Goal: Find contact information: Find contact information

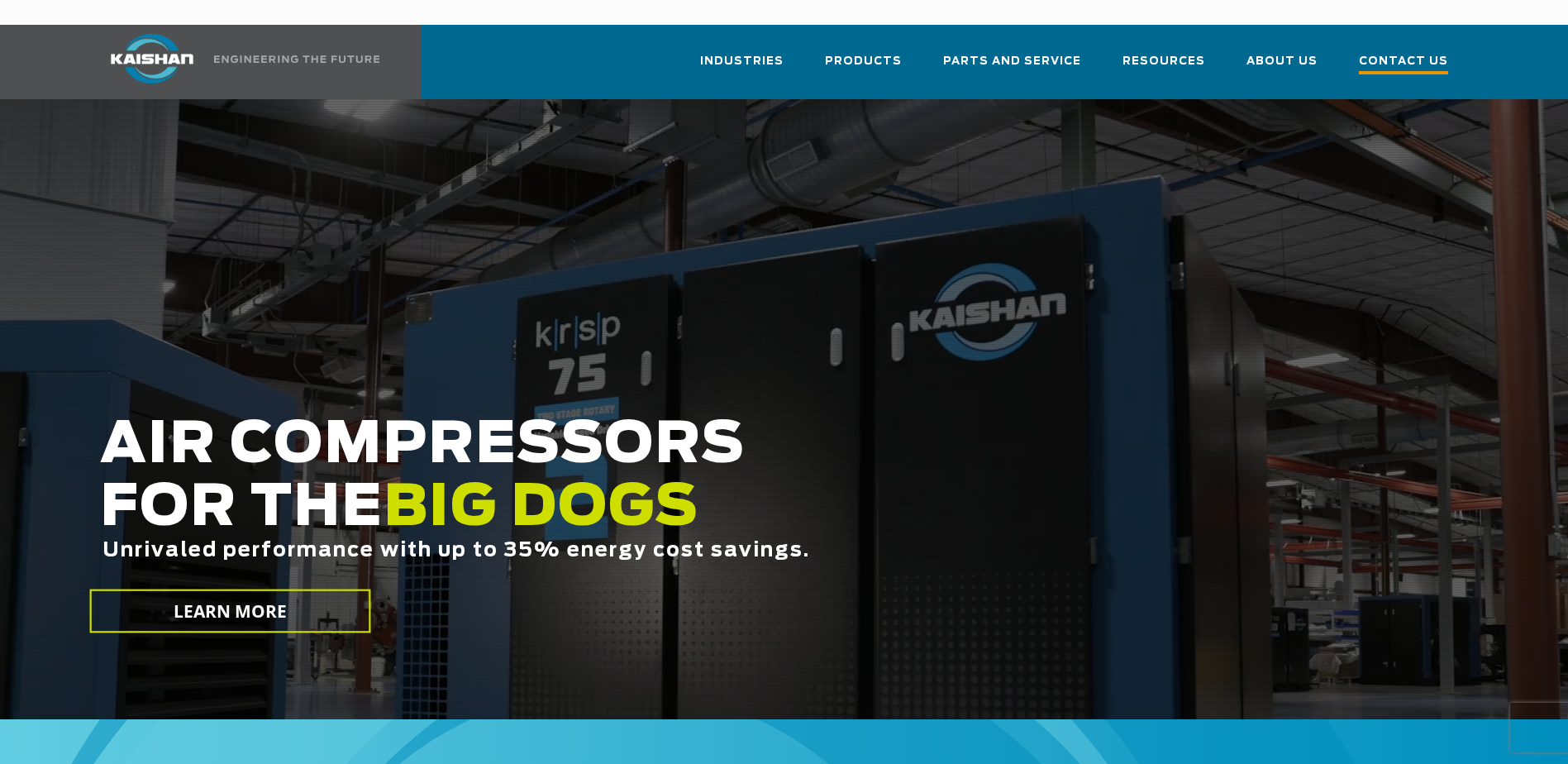
click at [1405, 52] on span "Contact Us" at bounding box center [1403, 63] width 89 height 22
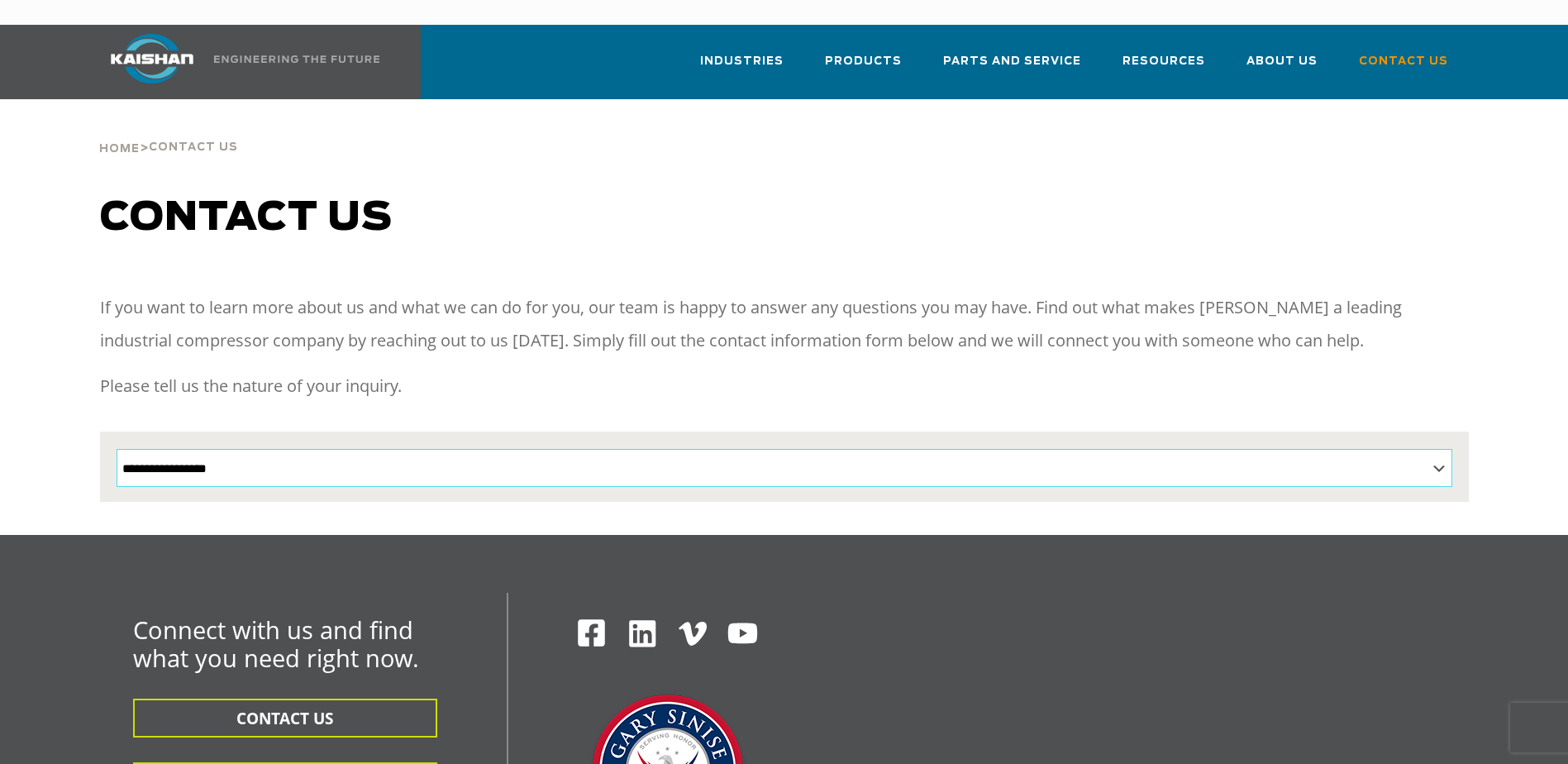
click at [698, 449] on select "**********" at bounding box center [784, 467] width 1336 height 38
select select "**********"
click at [117, 449] on select "**********" at bounding box center [784, 467] width 1336 height 38
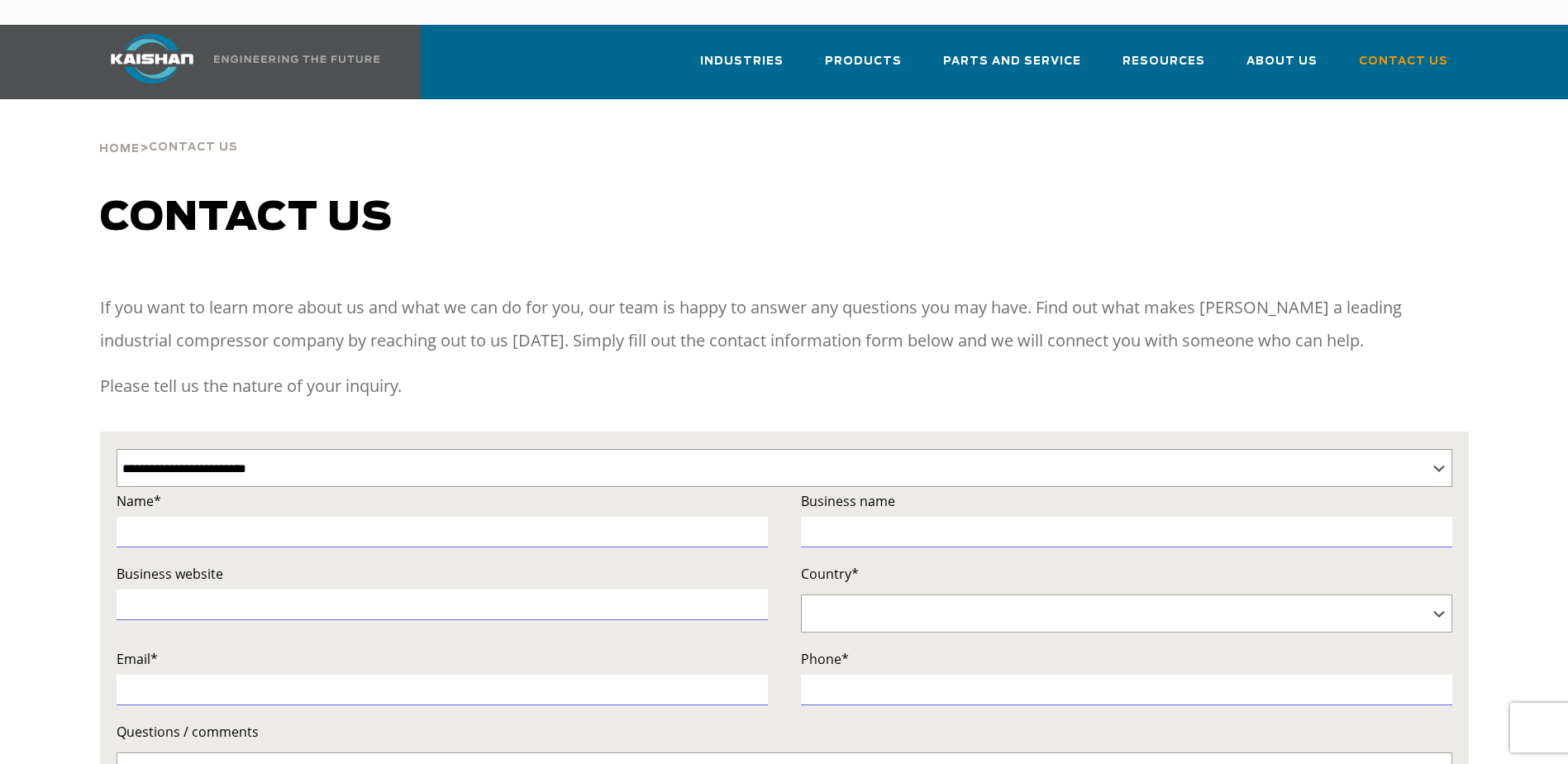
click at [580, 369] on p "Please tell us the nature of your inquiry." at bounding box center [784, 386] width 1369 height 33
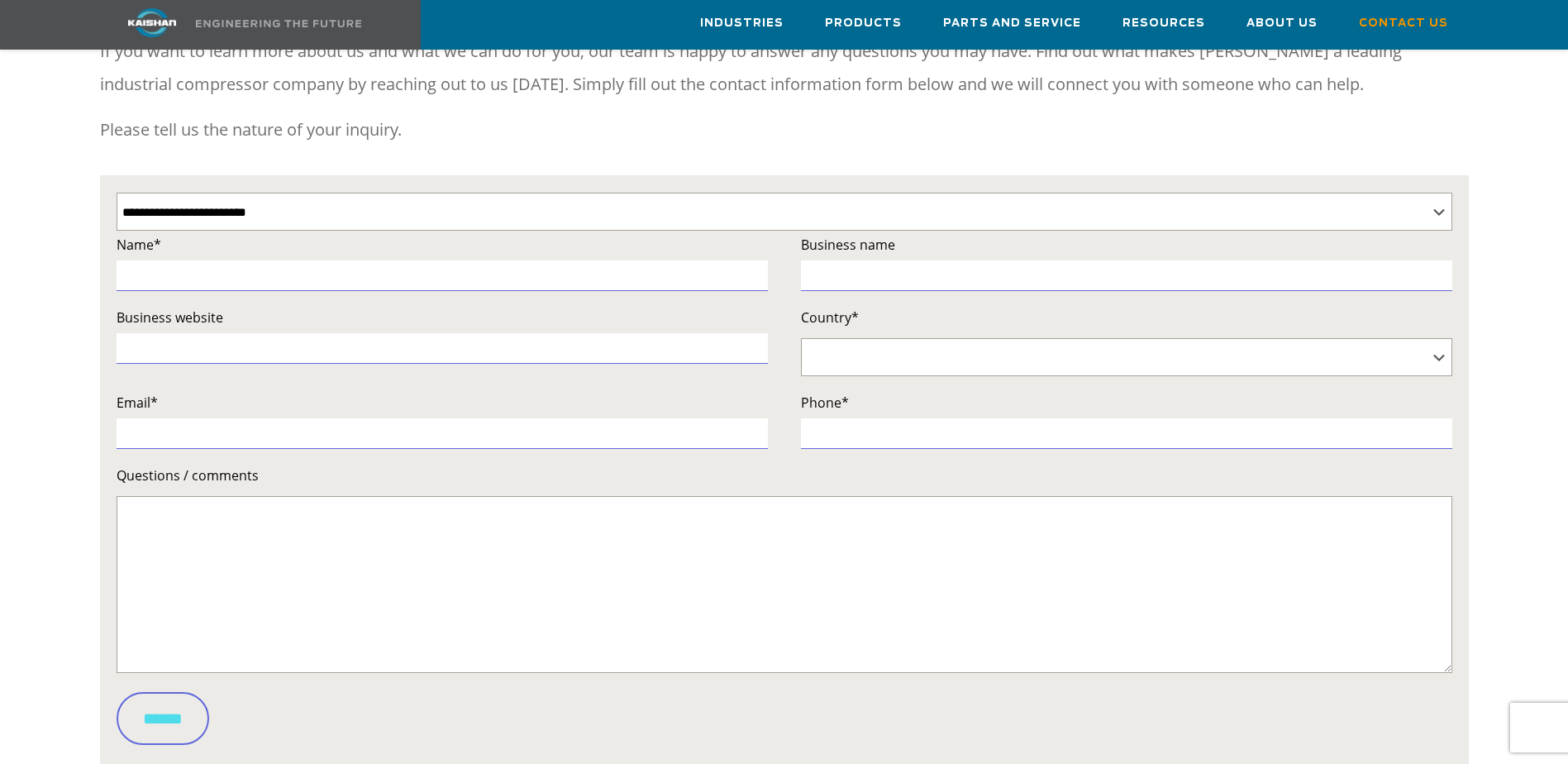
scroll to position [165, 0]
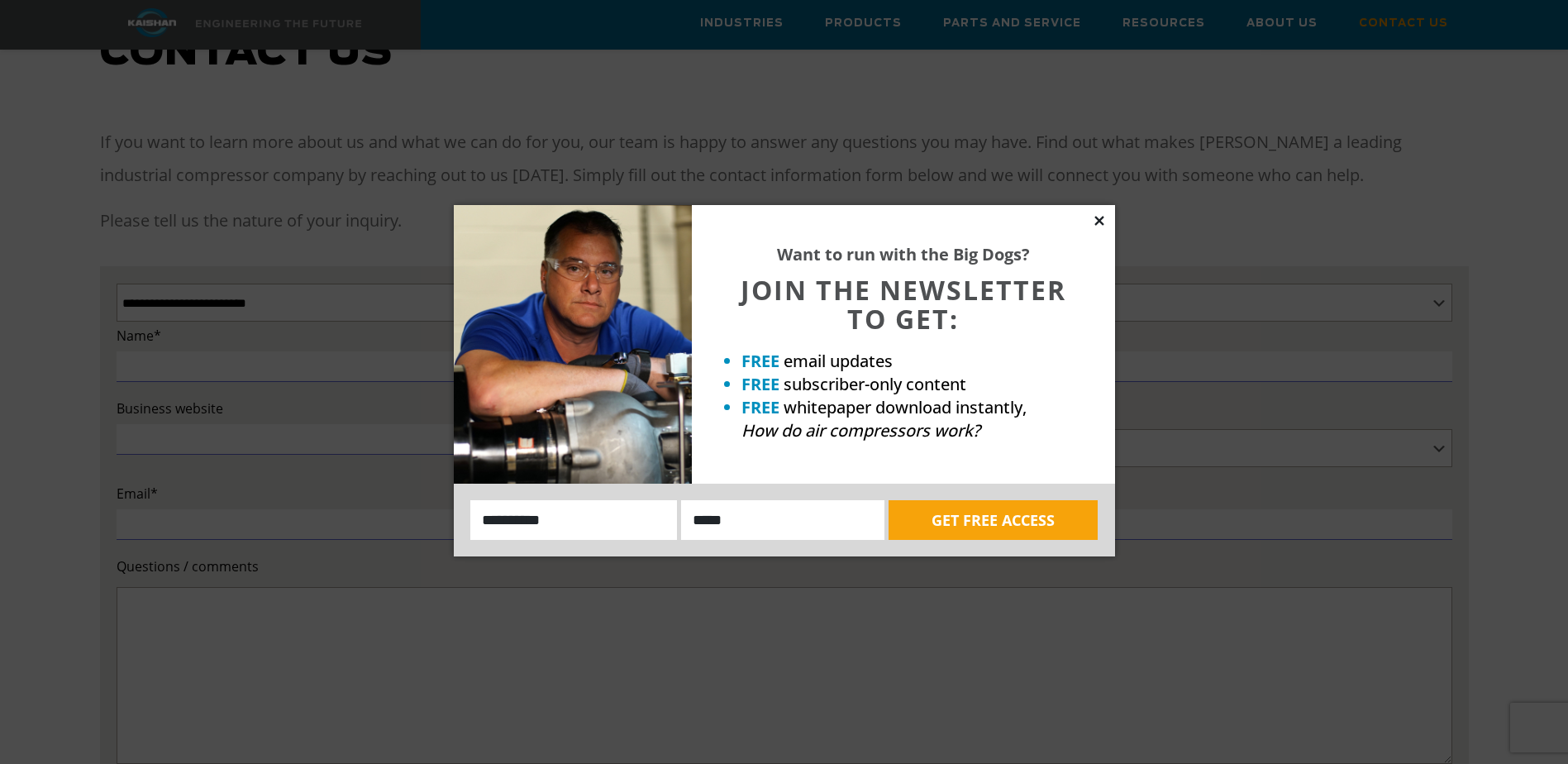
click at [1099, 222] on icon at bounding box center [1099, 220] width 15 height 15
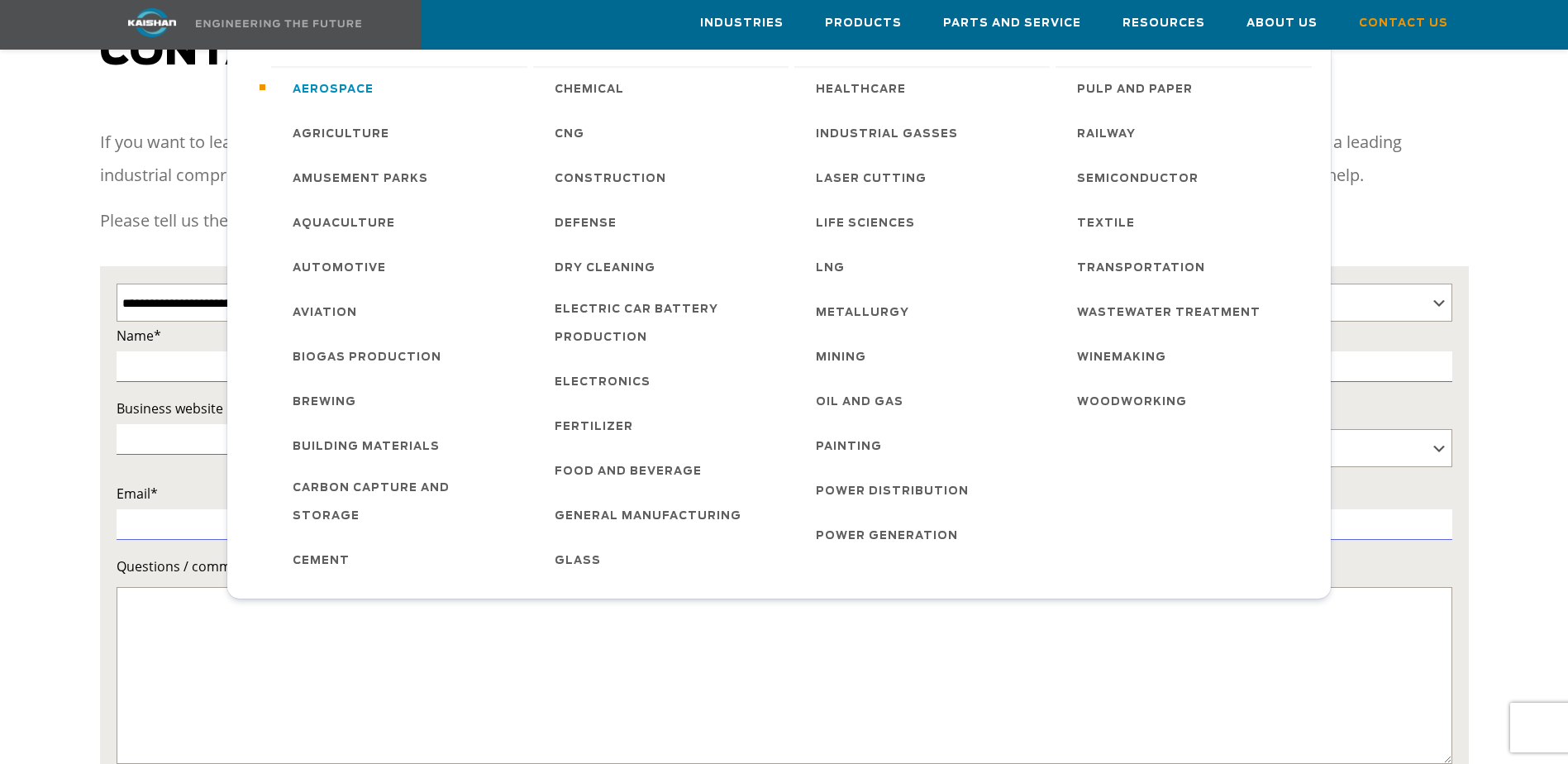
click at [340, 82] on span "Aerospace" at bounding box center [333, 90] width 81 height 28
click at [341, 266] on span "Automotive" at bounding box center [340, 268] width 94 height 28
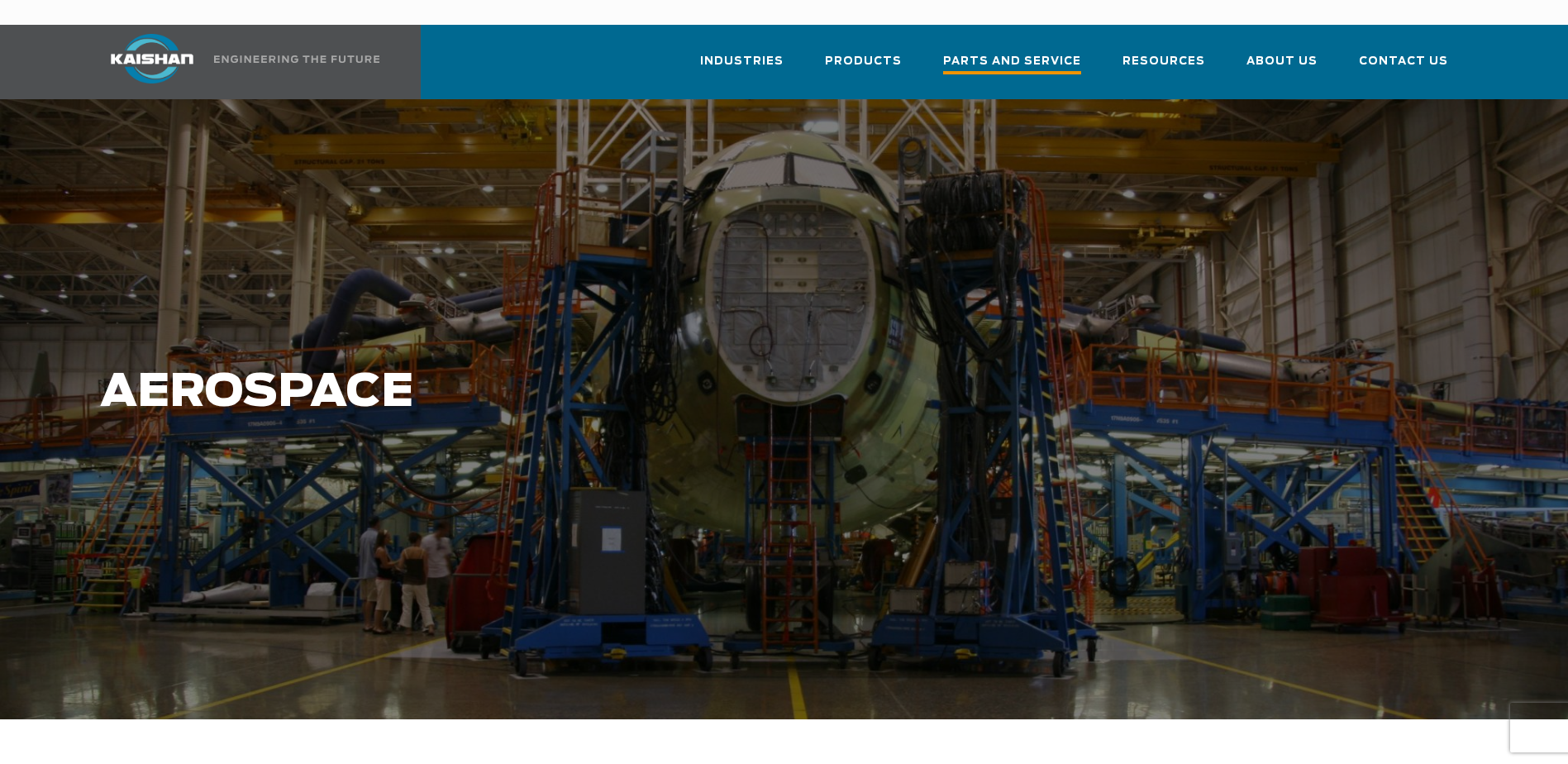
click at [1019, 52] on span "Parts and Service" at bounding box center [1012, 63] width 138 height 22
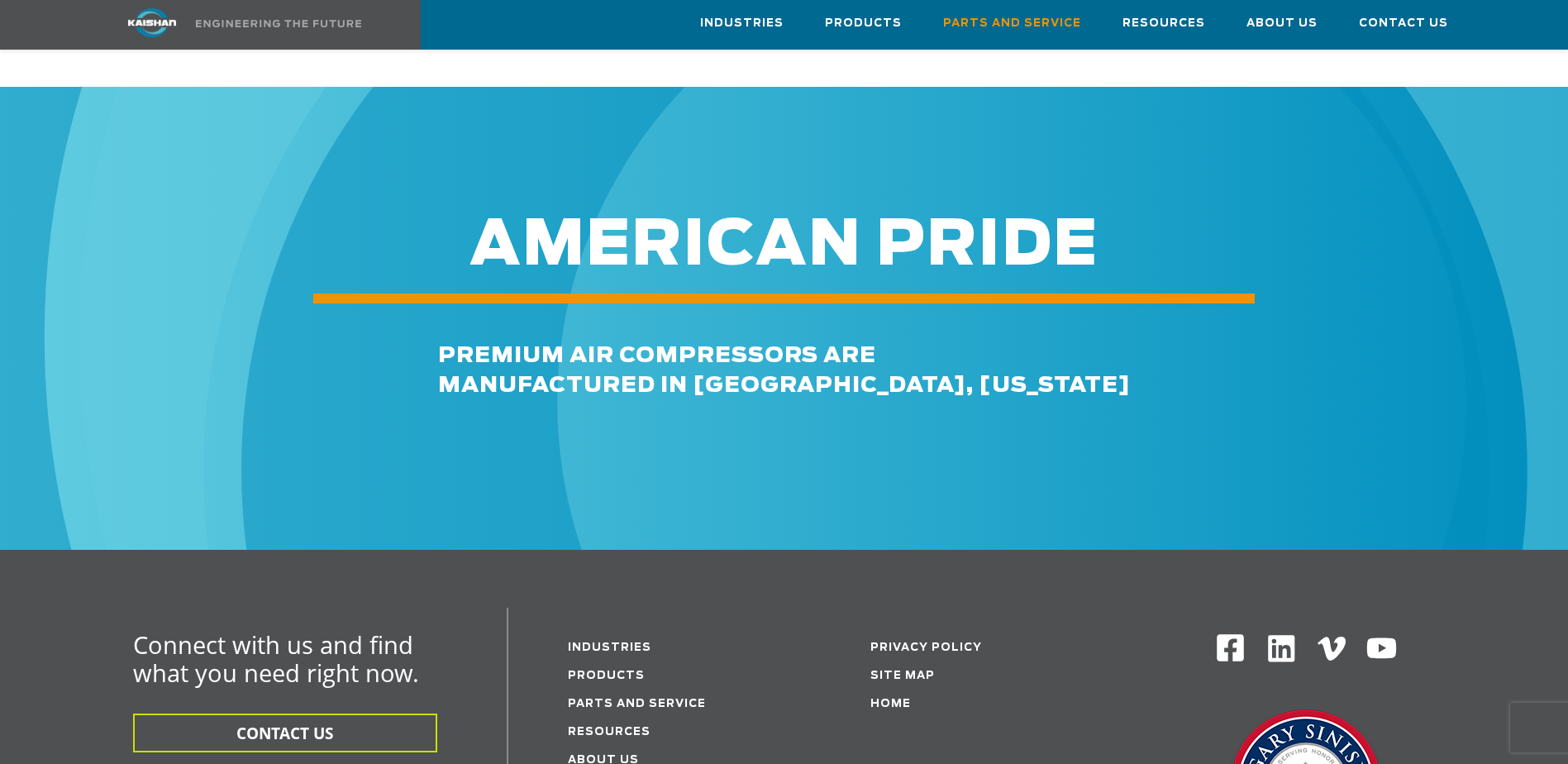
scroll to position [1736, 0]
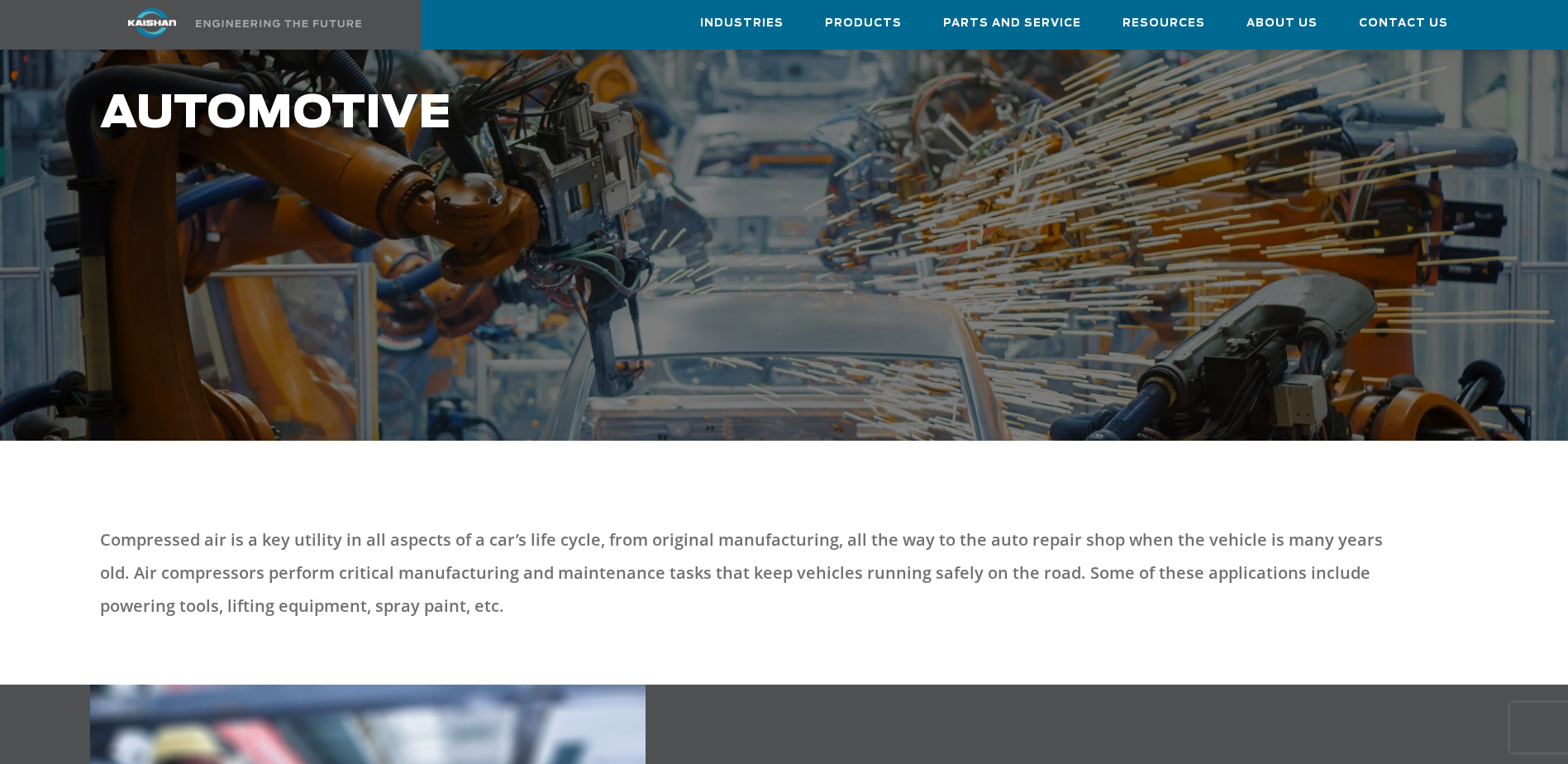
scroll to position [248, 0]
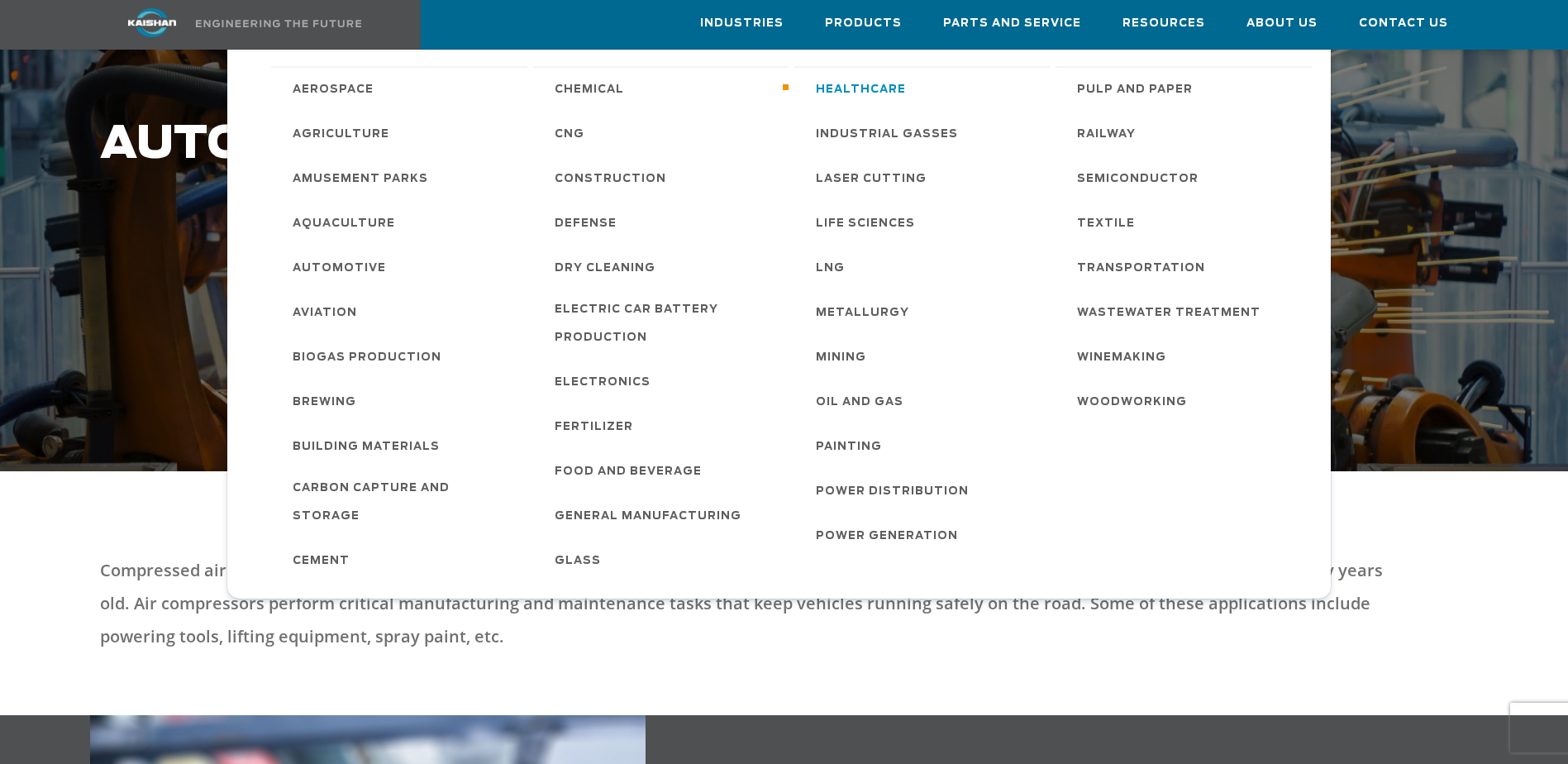
click at [878, 91] on span "Healthcare" at bounding box center [861, 90] width 90 height 28
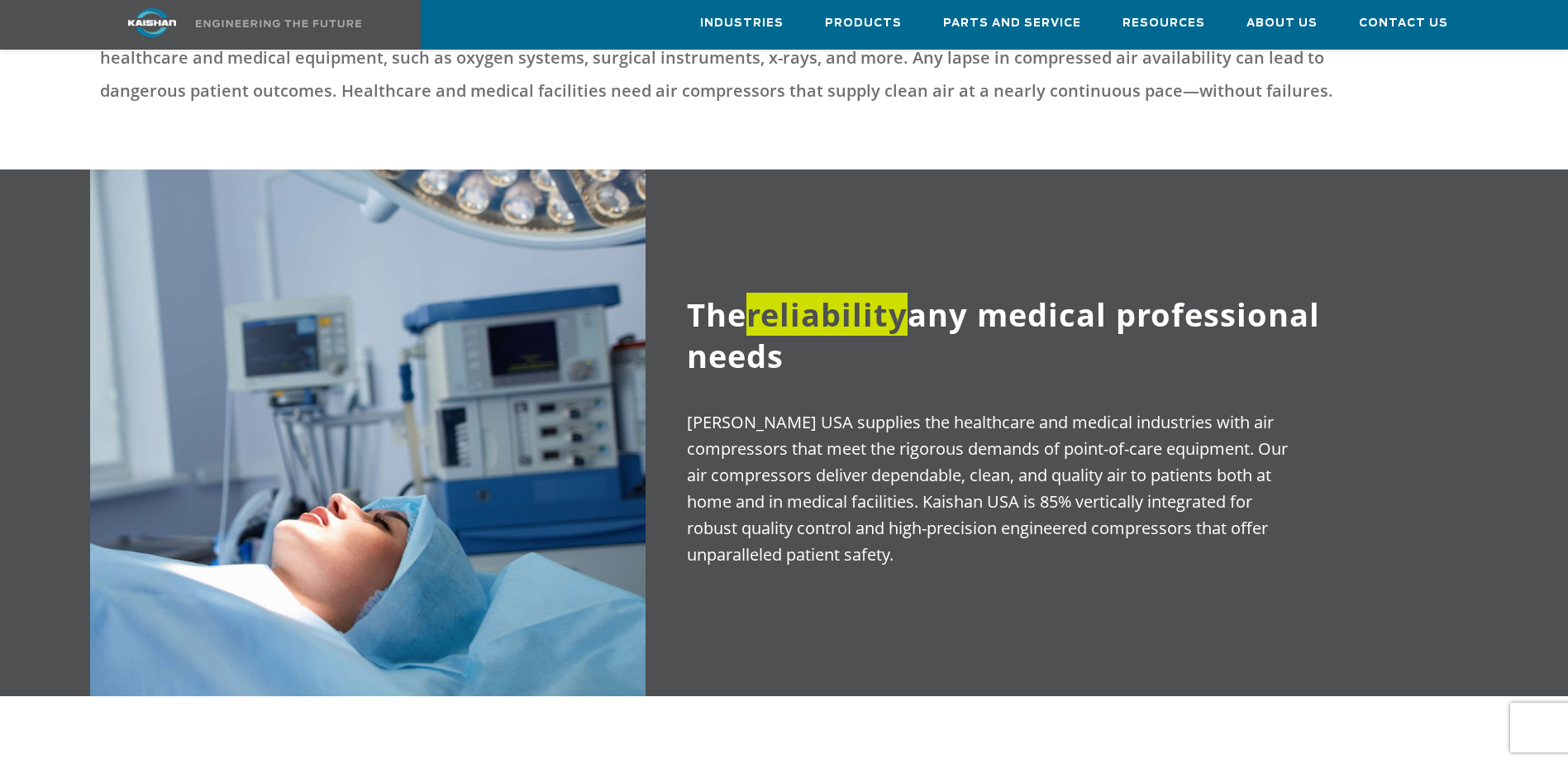
scroll to position [331, 0]
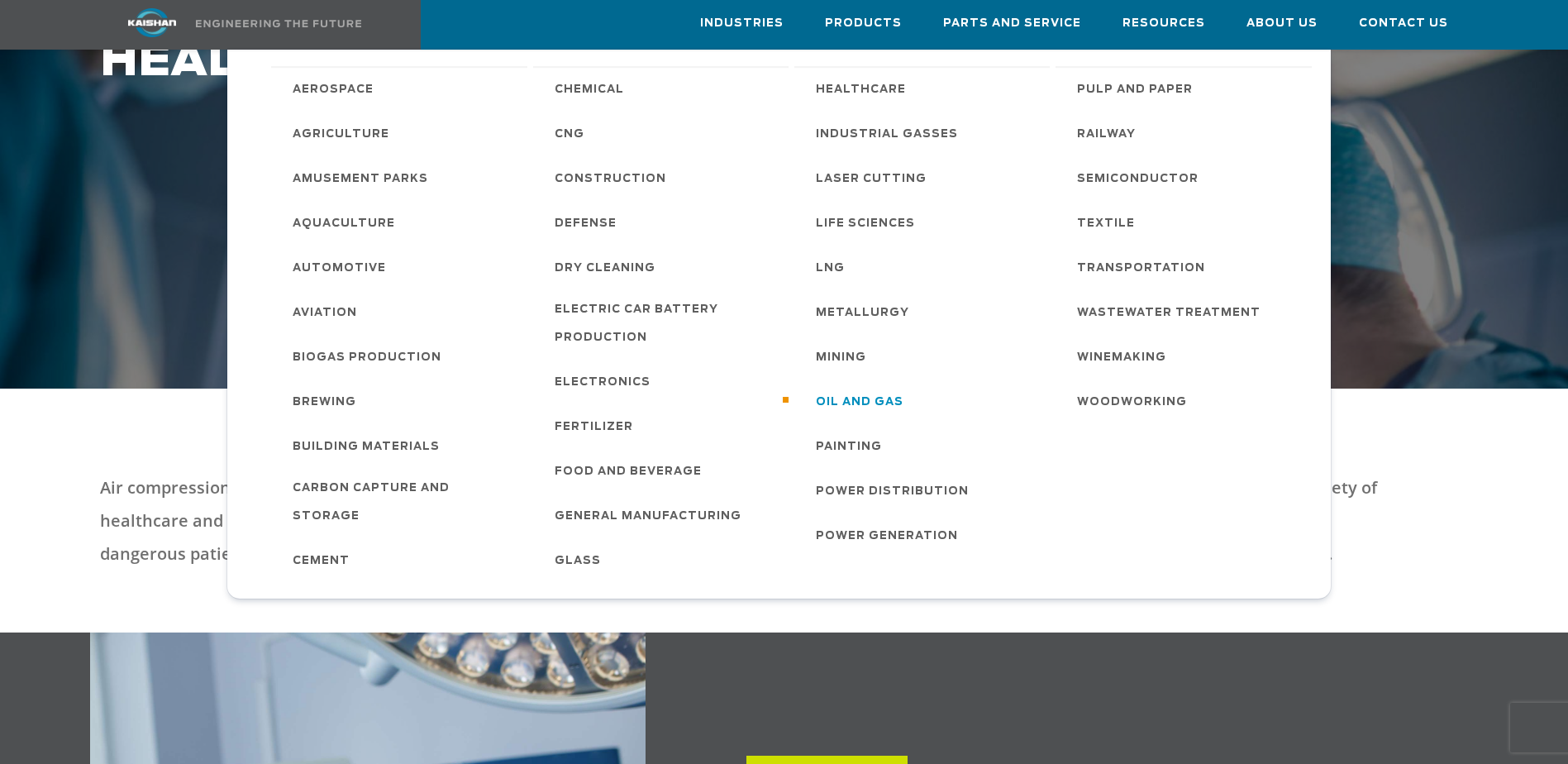
click at [828, 389] on span "Oil and Gas" at bounding box center [859, 402] width 87 height 28
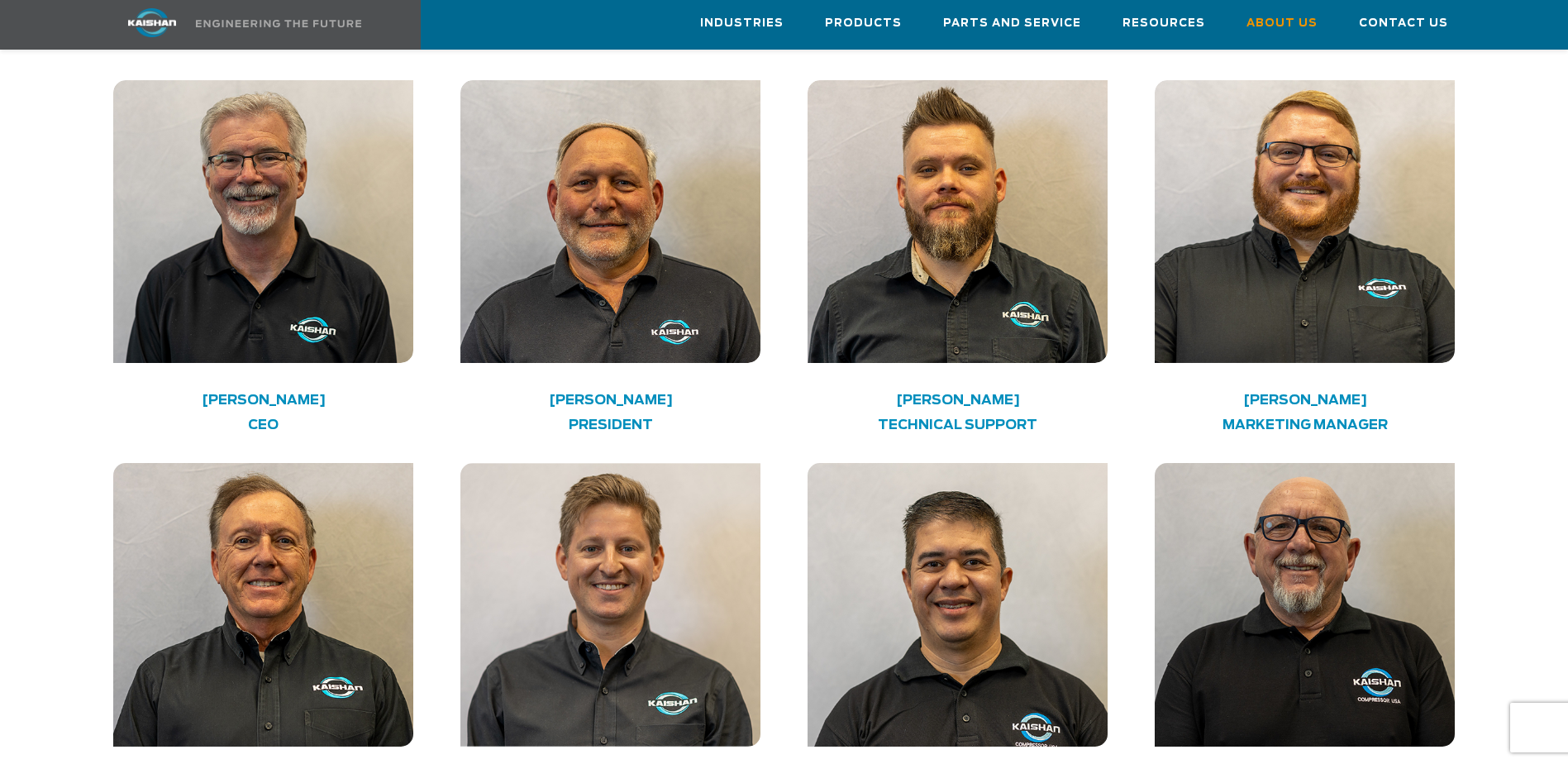
scroll to position [2563, 0]
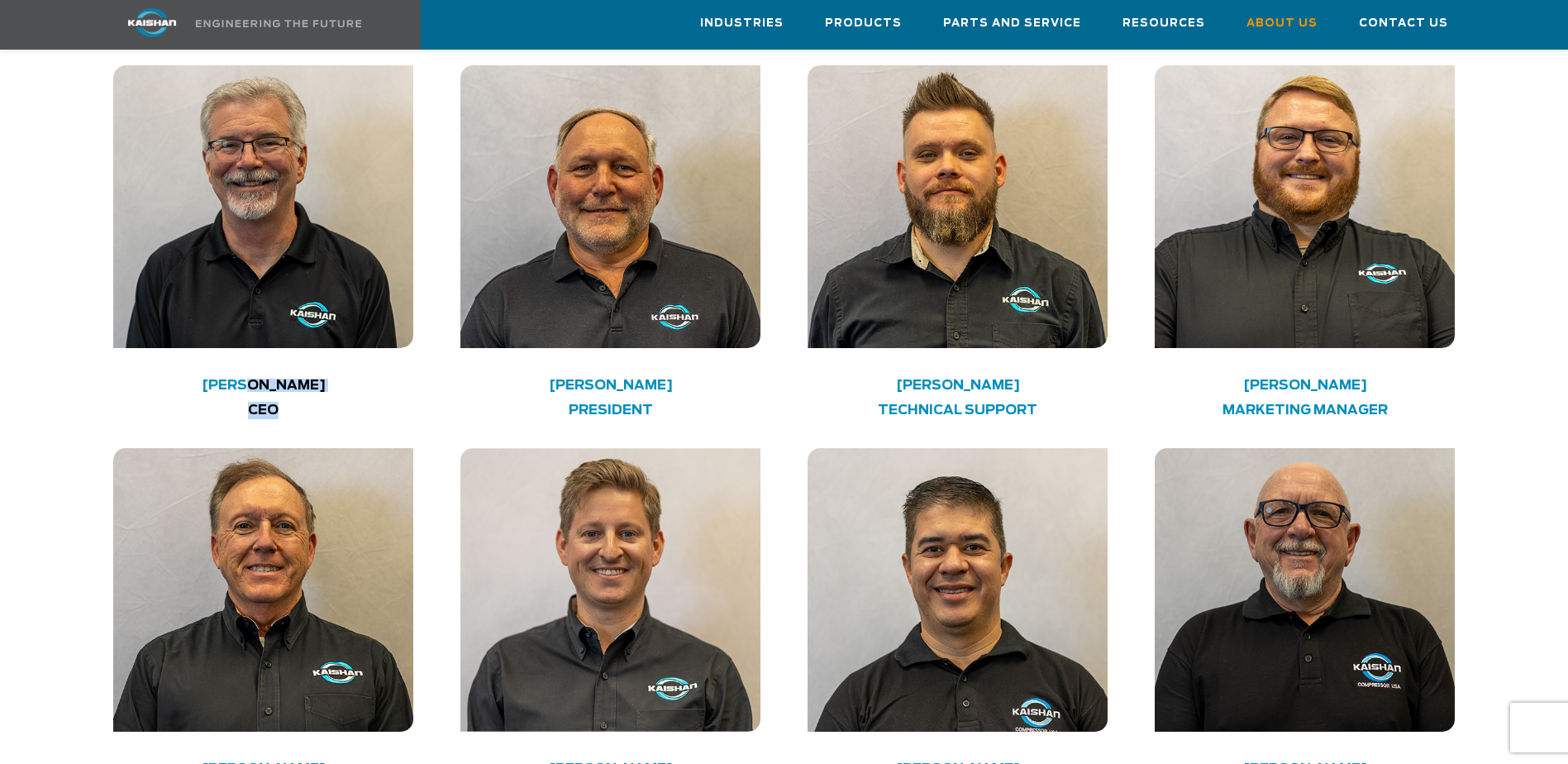
drag, startPoint x: 227, startPoint y: 321, endPoint x: 383, endPoint y: 331, distance: 156.3
click at [383, 381] on div "Keith Schumacher CEO" at bounding box center [263, 406] width 299 height 51
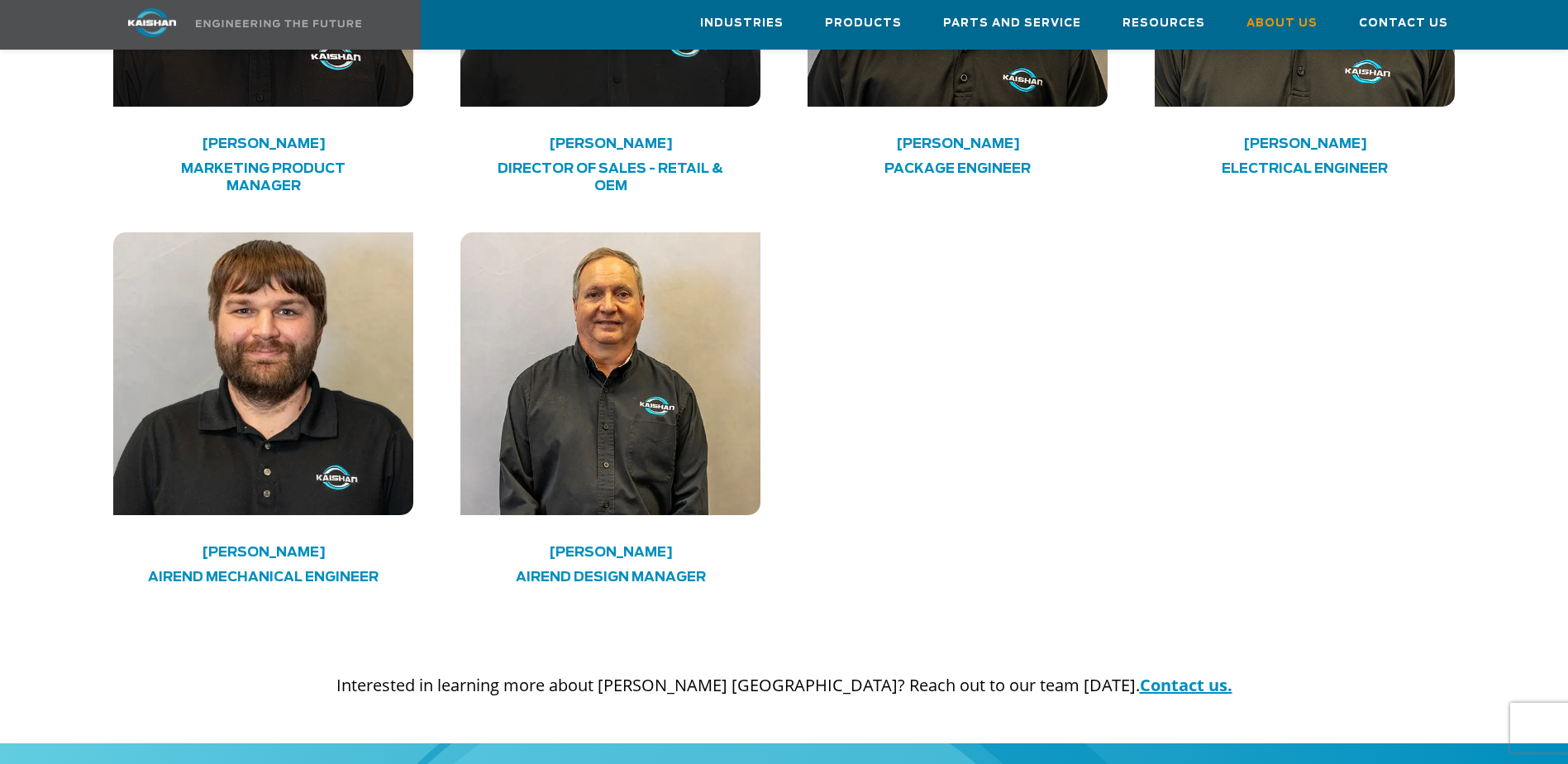
scroll to position [4786, 0]
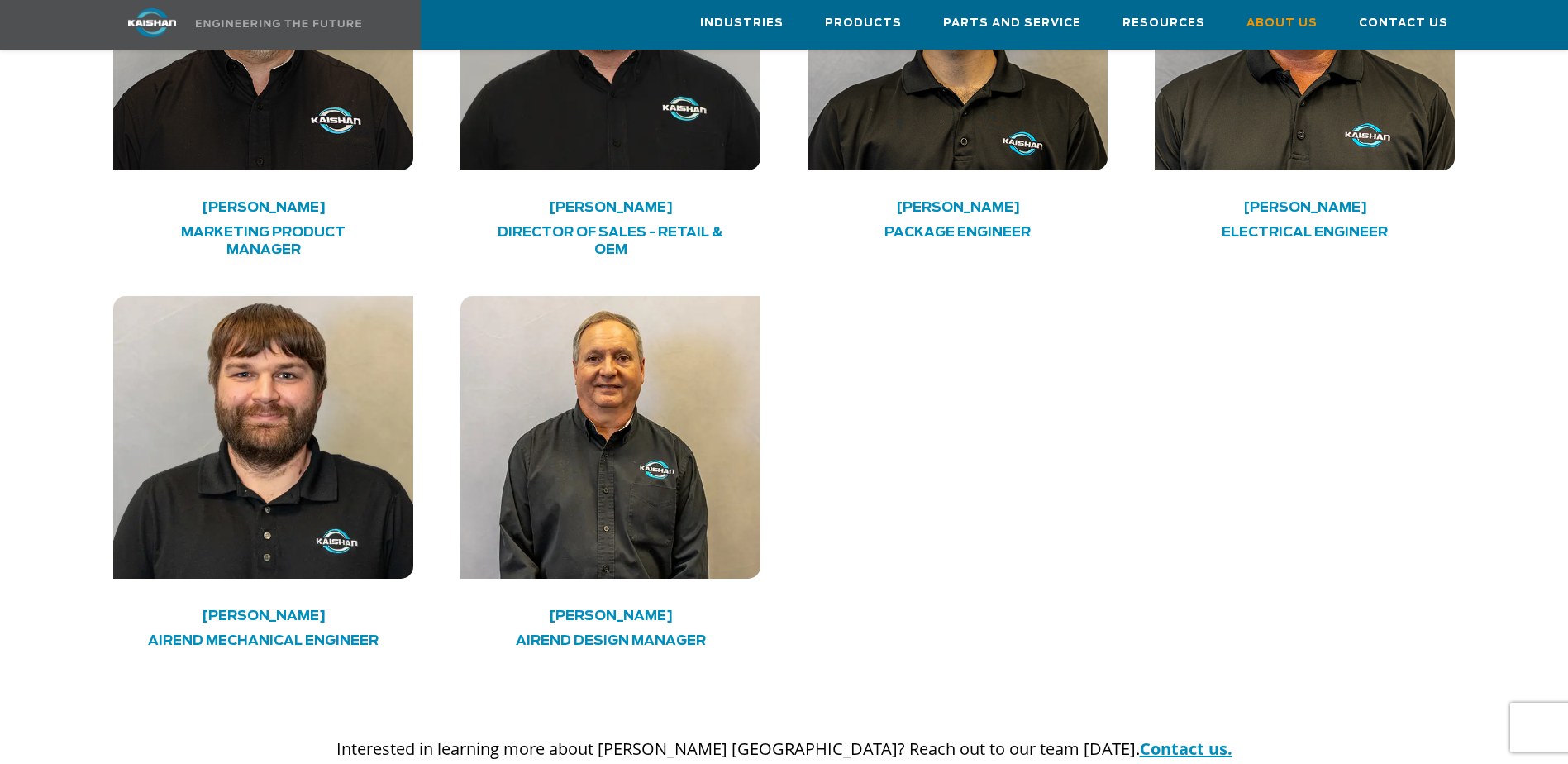
drag, startPoint x: 593, startPoint y: 557, endPoint x: 610, endPoint y: 551, distance: 18.0
click at [610, 612] on h4 "Paul Blake" at bounding box center [610, 615] width 240 height 8
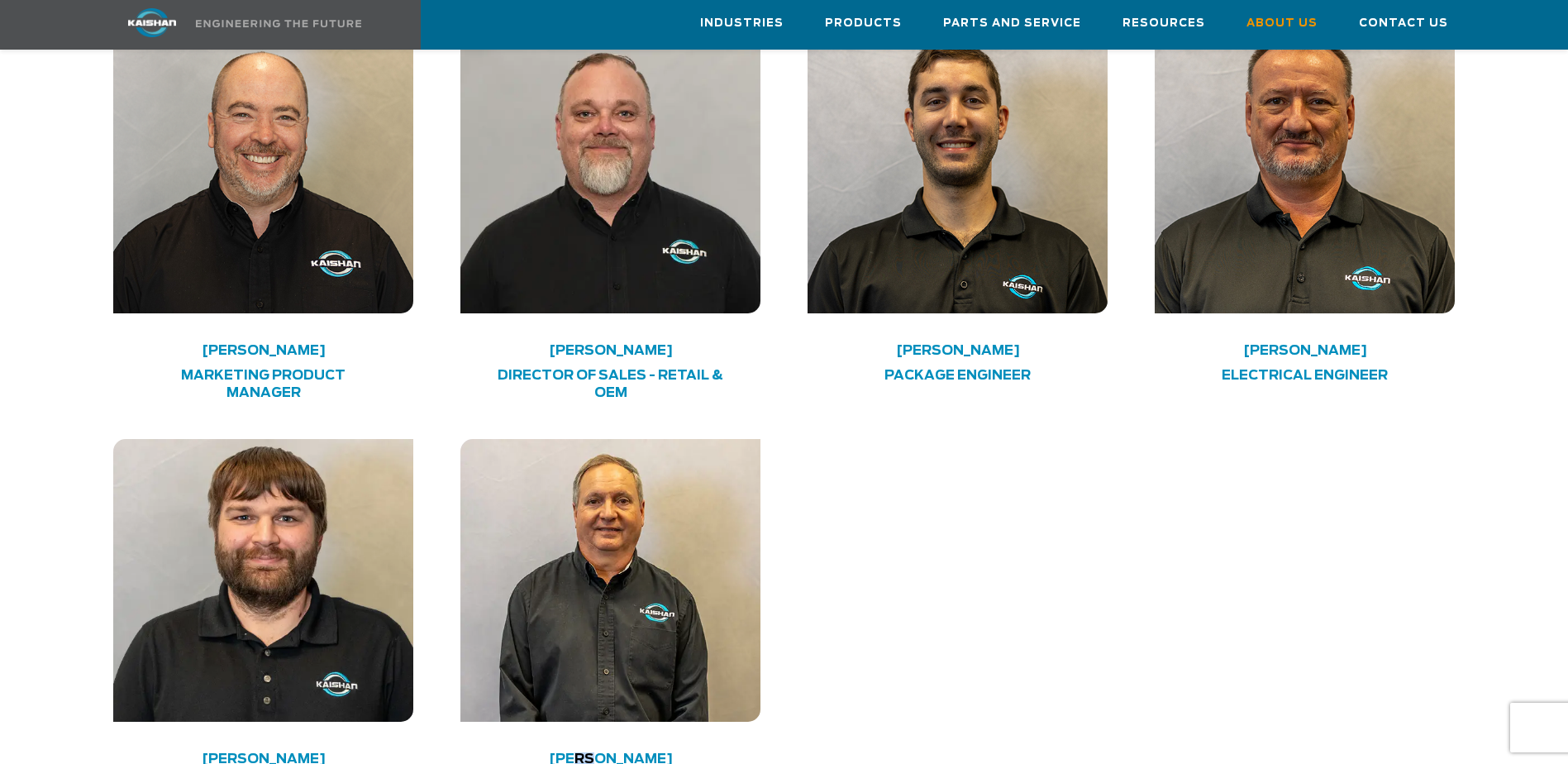
scroll to position [4373, 0]
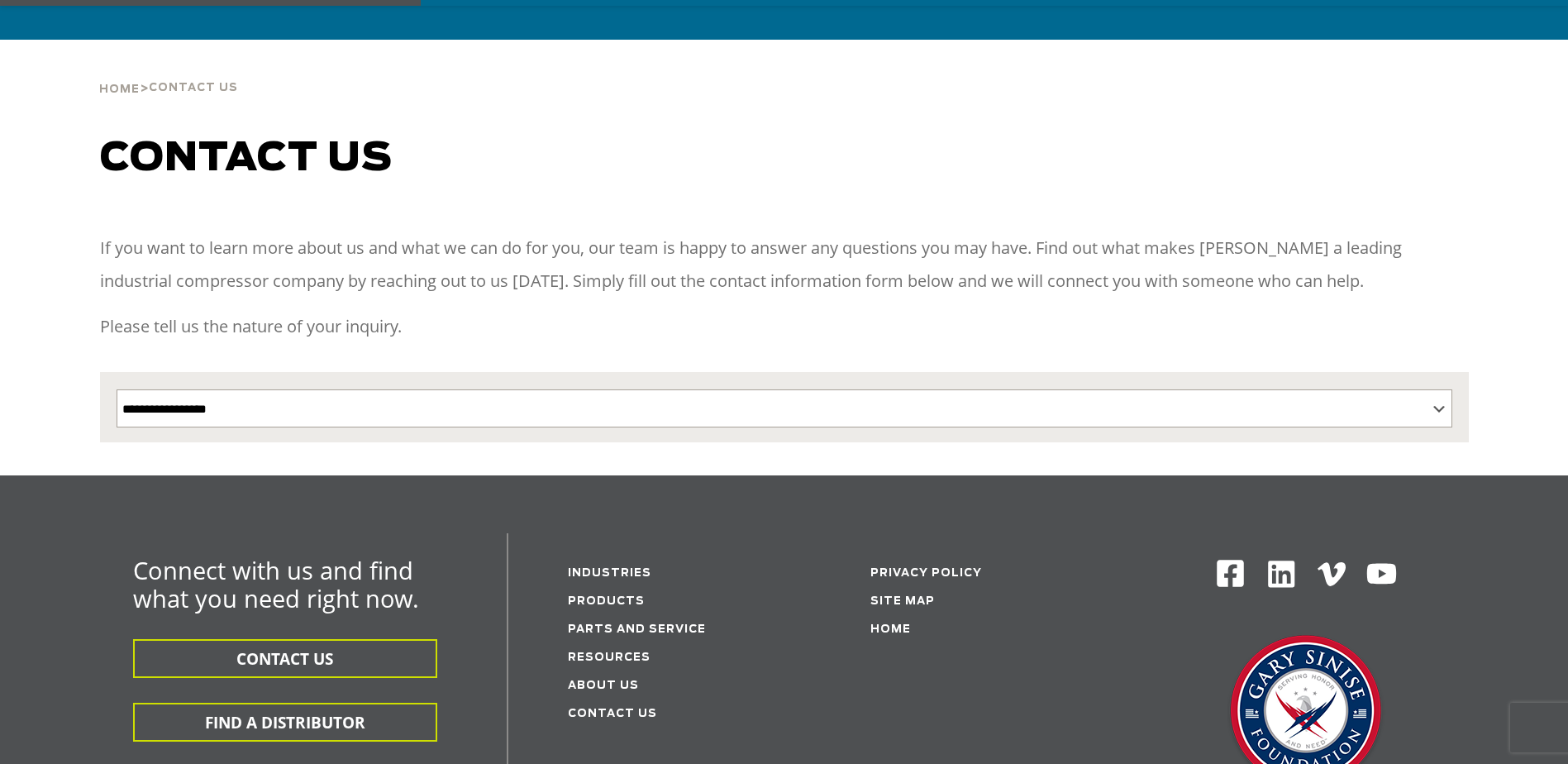
scroll to position [165, 0]
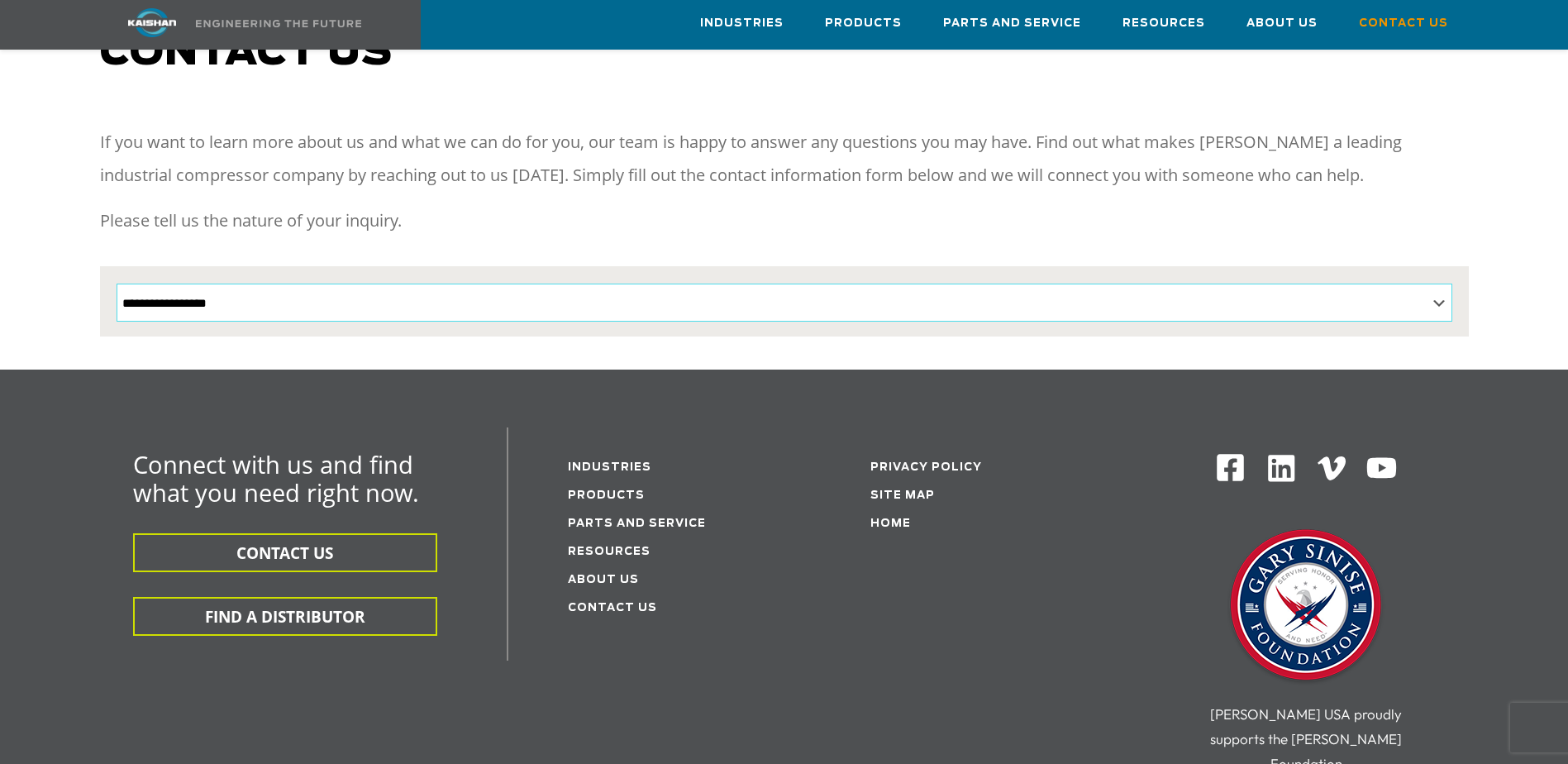
click at [763, 286] on select "**********" at bounding box center [784, 302] width 1336 height 38
drag, startPoint x: 799, startPoint y: 228, endPoint x: 815, endPoint y: 219, distance: 18.4
click at [799, 228] on div "If you want to learn more about us and what we can do for you, our team is happ…" at bounding box center [784, 196] width 1369 height 140
